Goal: Information Seeking & Learning: Learn about a topic

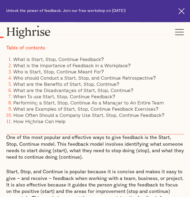
scroll to position [196, 0]
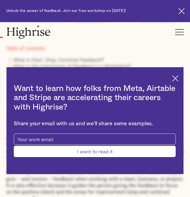
click at [175, 85] on h2 "Want to learn how folks from Meta, Airtable and Stripe are accelerating their c…" at bounding box center [95, 98] width 162 height 28
click at [177, 81] on img at bounding box center [175, 78] width 6 height 6
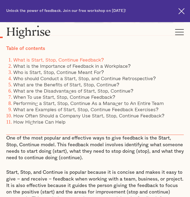
click at [93, 61] on link "What is Start, Stop, Continue Feedback?" at bounding box center [58, 60] width 91 height 8
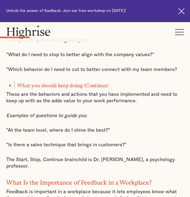
scroll to position [572, 0]
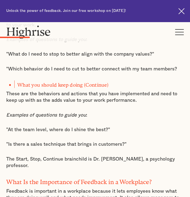
click at [126, 144] on div "One of the most popular and effective ways to give feedback is the Start, Stop,…" at bounding box center [95, 27] width 178 height 535
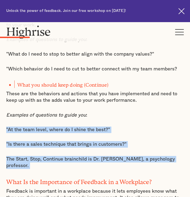
drag, startPoint x: 126, startPoint y: 144, endPoint x: 106, endPoint y: 118, distance: 32.7
click at [106, 118] on div "One of the most popular and effective ways to give feedback is the Start, Stop,…" at bounding box center [95, 27] width 178 height 535
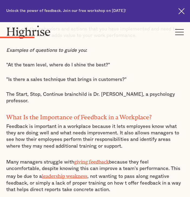
scroll to position [637, 0]
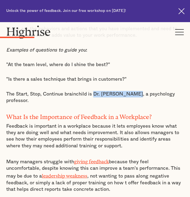
drag, startPoint x: 94, startPoint y: 88, endPoint x: 128, endPoint y: 91, distance: 34.2
click at [128, 91] on p "The Start, Stop, Continue brainchild is Dr. [PERSON_NAME], a psychology profess…" at bounding box center [95, 97] width 178 height 13
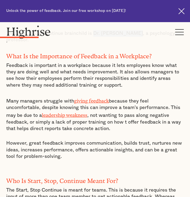
scroll to position [698, 0]
